Goal: Find specific page/section: Find specific page/section

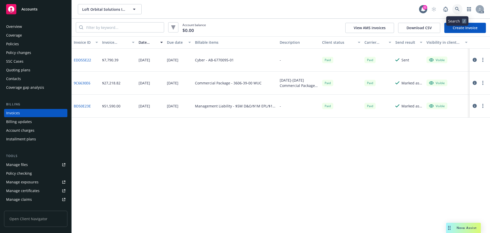
click at [462, 10] on link at bounding box center [457, 9] width 10 height 10
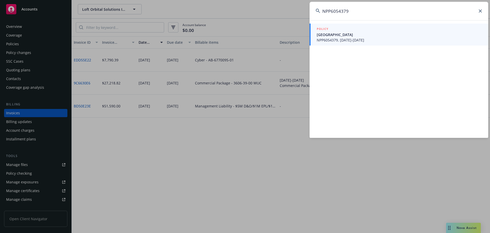
type input "NPP6054379"
click at [417, 31] on div "POLICY" at bounding box center [399, 29] width 165 height 6
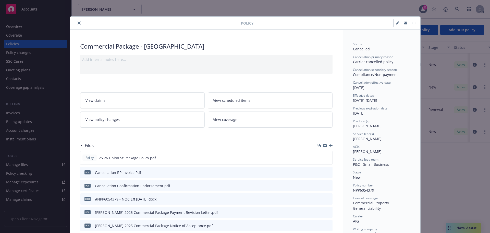
click at [76, 25] on button "close" at bounding box center [79, 23] width 6 height 6
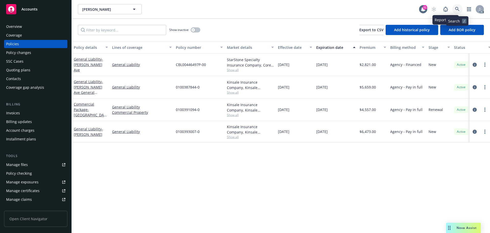
click at [454, 8] on link at bounding box center [457, 9] width 10 height 10
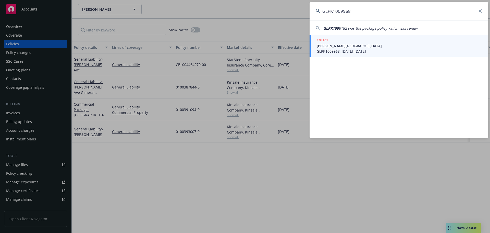
type input "GLPK1009968"
click at [367, 49] on span "GLPK1009968, [DATE]-[DATE]" at bounding box center [399, 51] width 165 height 5
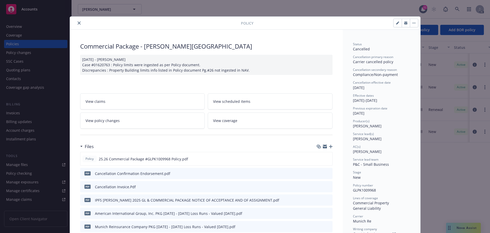
click at [79, 23] on button "close" at bounding box center [79, 23] width 6 height 6
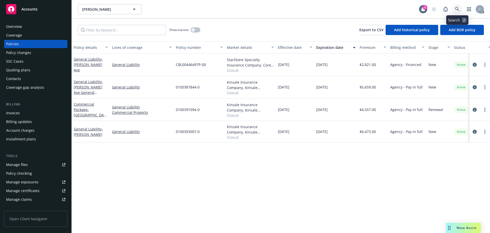
click at [455, 9] on link at bounding box center [457, 9] width 10 height 10
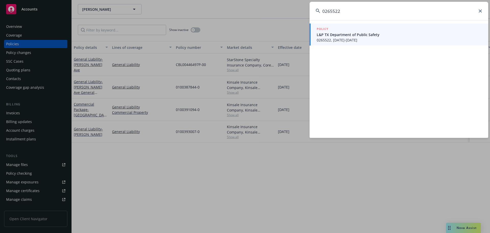
type input "0265522"
click at [397, 37] on span "0265522, [DATE]-[DATE]" at bounding box center [399, 39] width 165 height 5
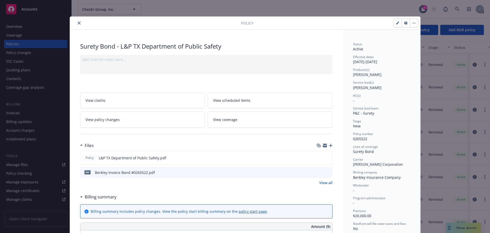
drag, startPoint x: 77, startPoint y: 22, endPoint x: 367, endPoint y: 21, distance: 290.9
click at [83, 22] on div at bounding box center [156, 23] width 169 height 6
drag, startPoint x: 76, startPoint y: 22, endPoint x: 275, endPoint y: 22, distance: 199.2
click at [78, 22] on icon "close" at bounding box center [79, 22] width 3 height 3
click at [78, 23] on div "Show inactive Export to CSV Add historical policy Add BOR policy" at bounding box center [281, 30] width 419 height 22
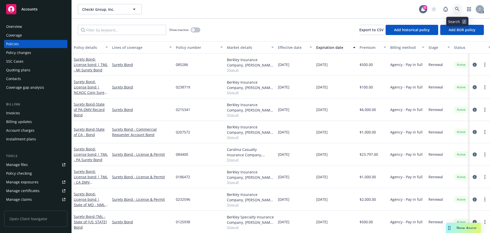
click at [460, 12] on link at bounding box center [457, 9] width 10 height 10
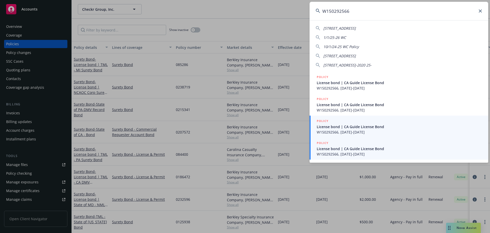
type input "W150292566"
click at [364, 148] on span "License bond | CA Guide License Bond" at bounding box center [399, 148] width 165 height 5
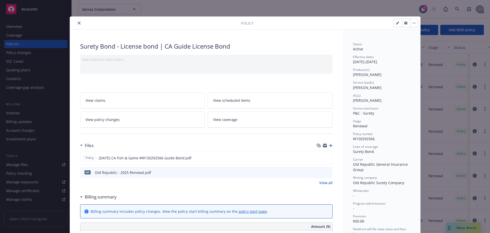
click at [78, 25] on button "close" at bounding box center [79, 23] width 6 height 6
